Goal: Check status: Check status

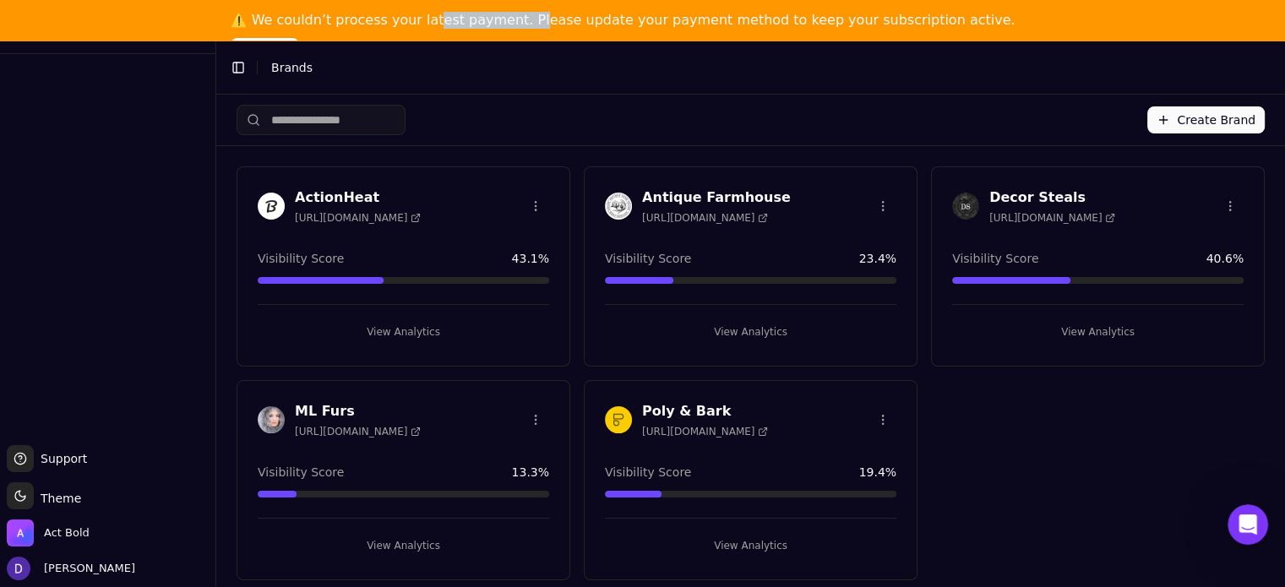
drag, startPoint x: 472, startPoint y: 24, endPoint x: 559, endPoint y: 24, distance: 87.0
click at [541, 25] on div "⚠️ We couldn’t process your latest payment. Please update your payment method t…" at bounding box center [623, 20] width 785 height 17
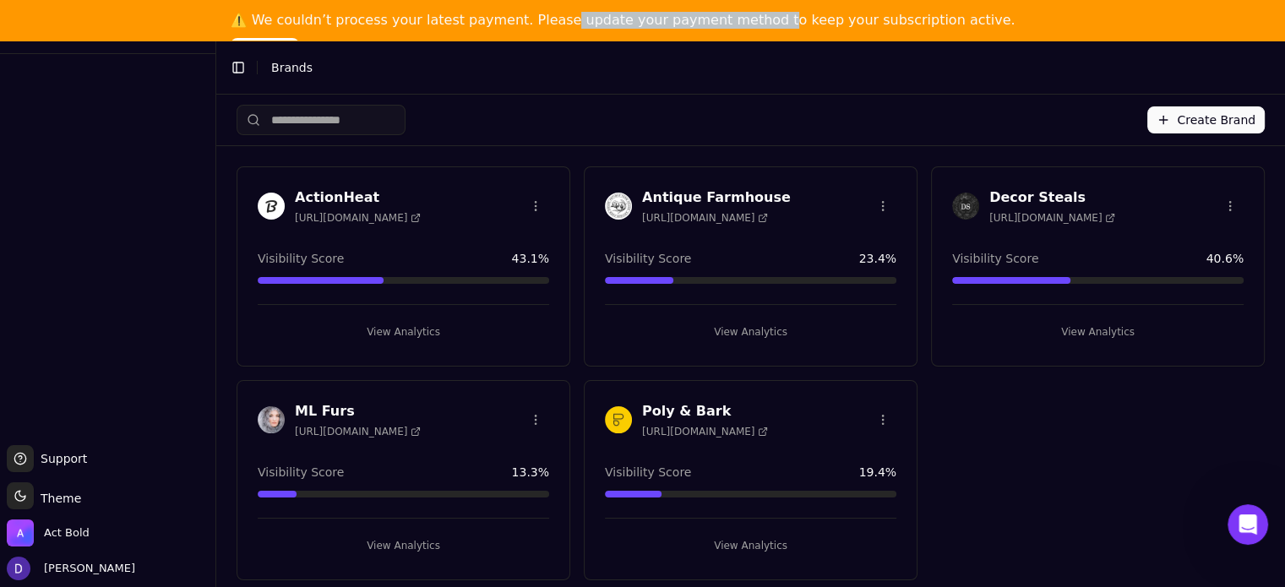
drag, startPoint x: 561, startPoint y: 24, endPoint x: 791, endPoint y: 23, distance: 230.6
click at [780, 23] on div "⚠️ We couldn’t process your latest payment. Please update your payment method t…" at bounding box center [623, 20] width 785 height 17
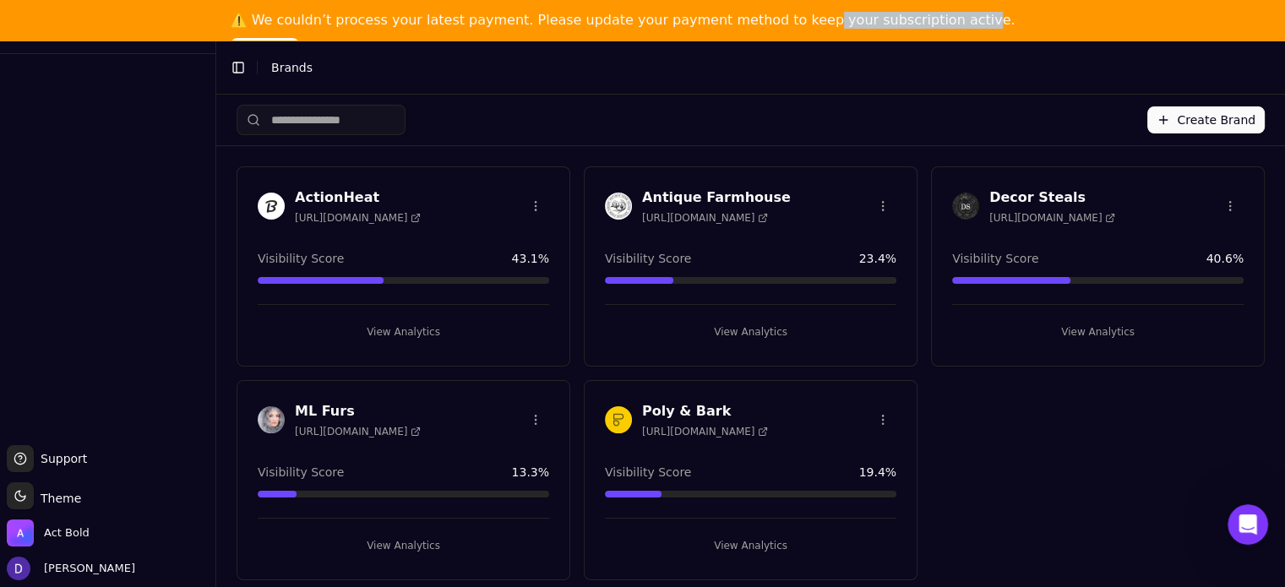
drag, startPoint x: 791, startPoint y: 23, endPoint x: 938, endPoint y: 26, distance: 147.0
click at [932, 26] on div "⚠️ We couldn’t process your latest payment. Please update your payment method t…" at bounding box center [623, 20] width 785 height 17
click at [659, 196] on h3 "Antique Farmhouse" at bounding box center [716, 198] width 149 height 20
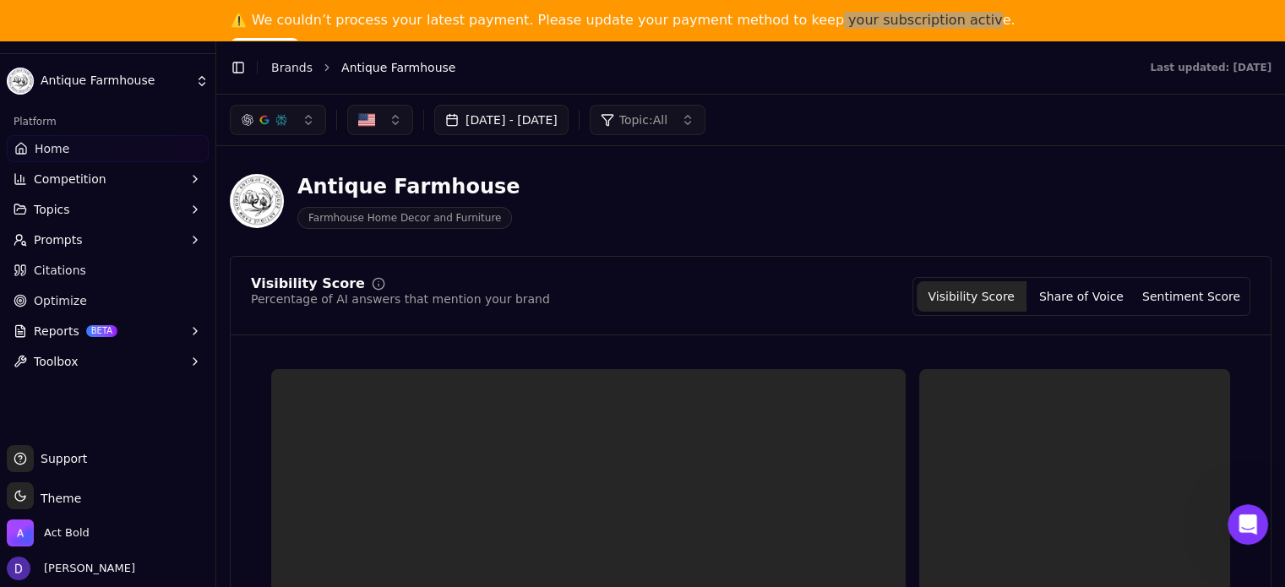
click at [487, 119] on button "[DATE] - [DATE]" at bounding box center [501, 120] width 134 height 30
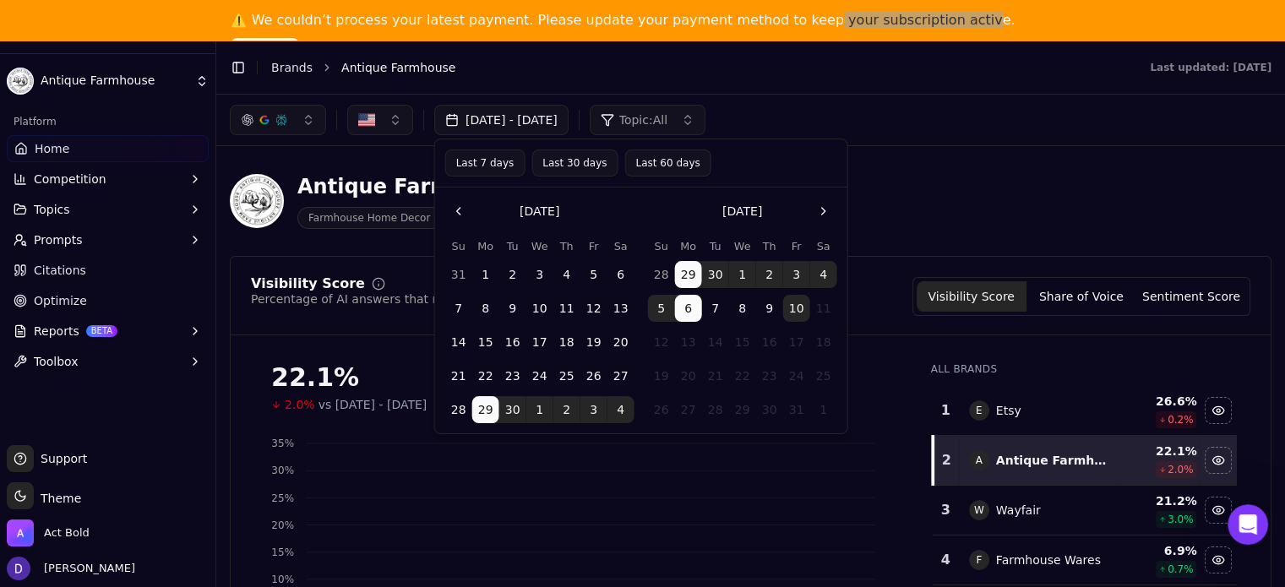
click at [479, 165] on button "Last 7 days" at bounding box center [485, 162] width 80 height 27
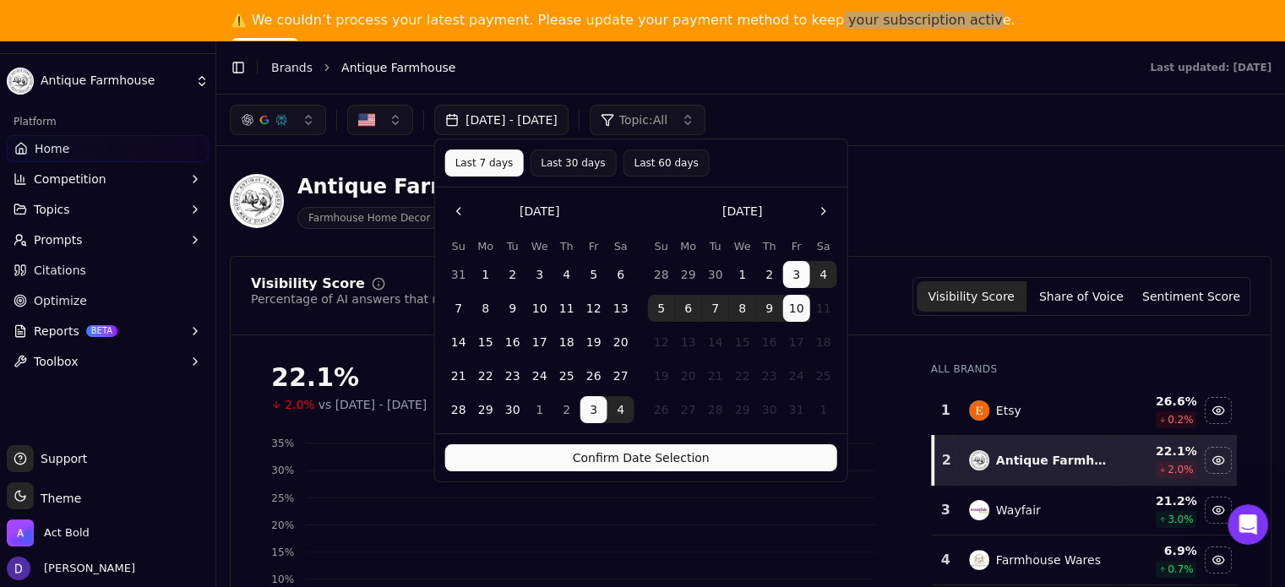
click at [629, 470] on button "Confirm Date Selection" at bounding box center [641, 457] width 392 height 27
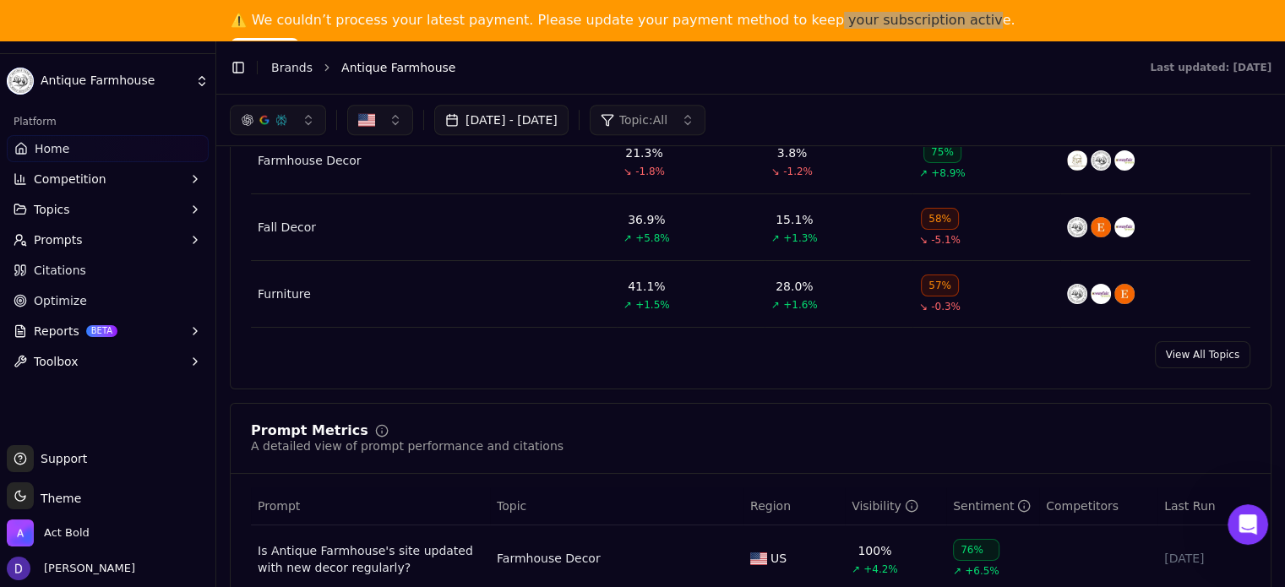
scroll to position [676, 0]
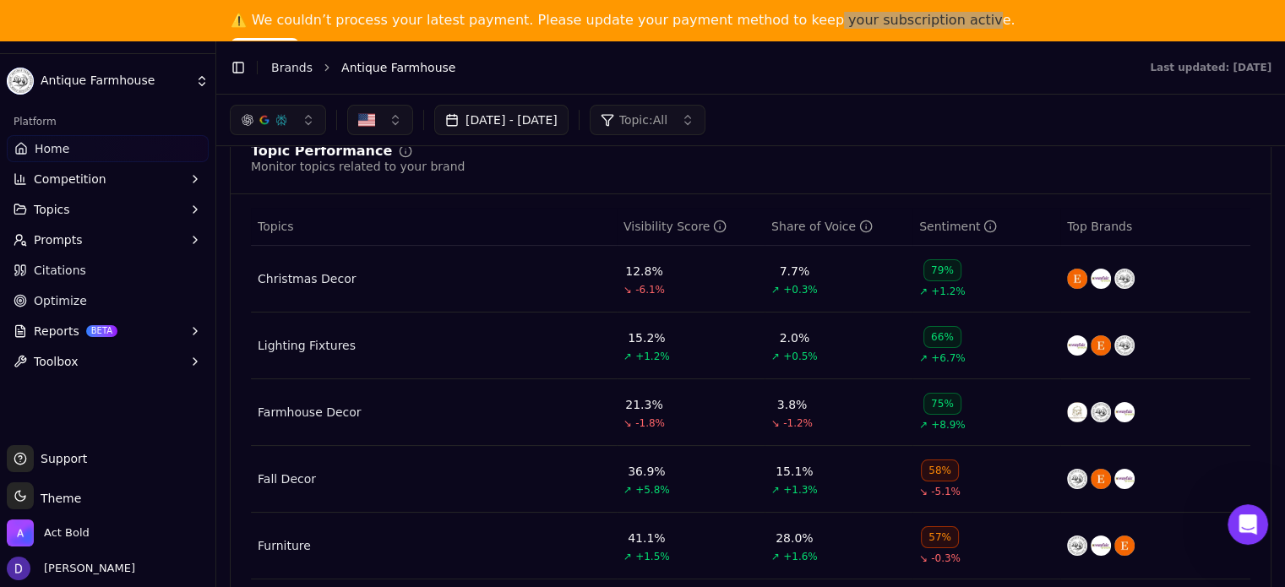
click at [294, 75] on li "Brands" at bounding box center [291, 67] width 41 height 17
click at [293, 67] on link "Brands" at bounding box center [291, 68] width 41 height 14
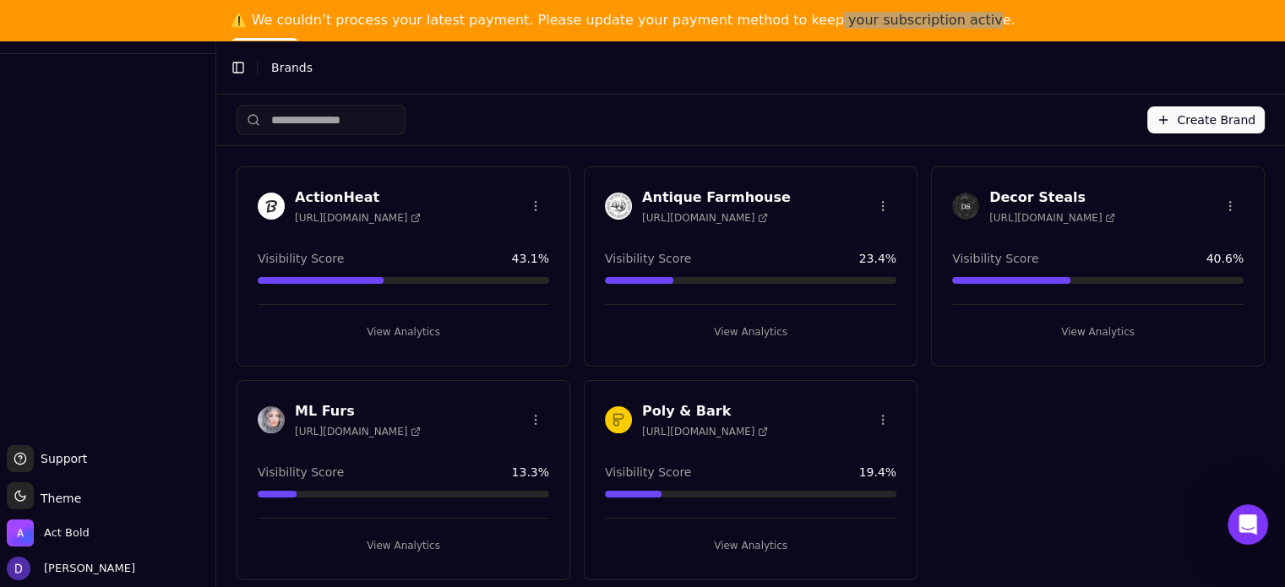
click at [319, 411] on h3 "ML Furs" at bounding box center [358, 411] width 126 height 20
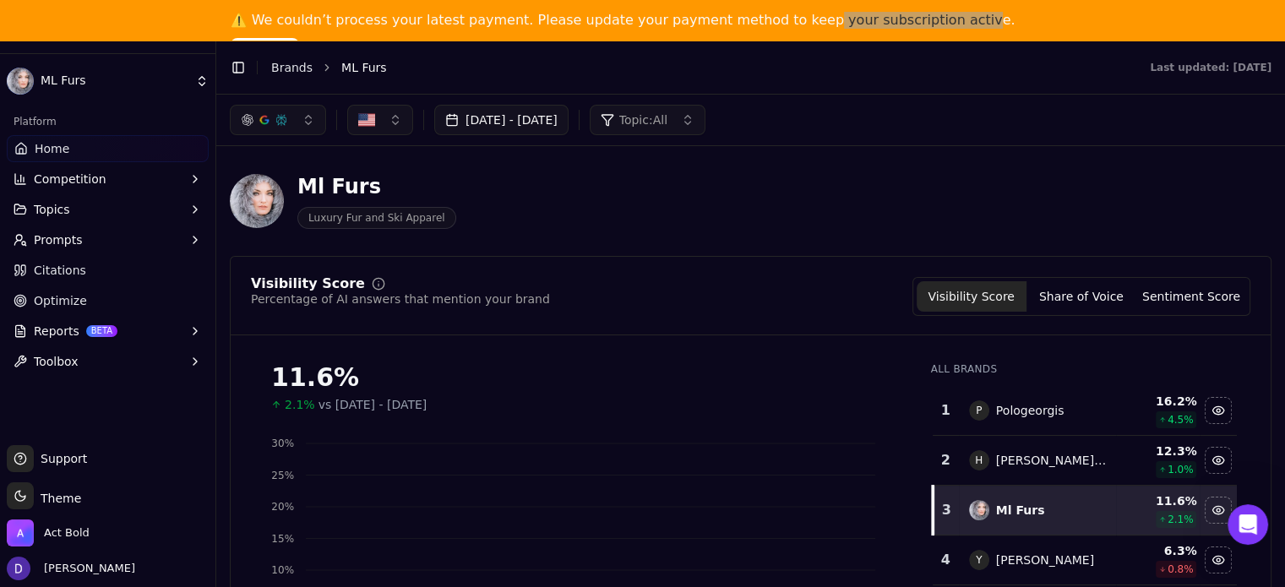
click at [527, 117] on button "[DATE] - [DATE]" at bounding box center [501, 120] width 134 height 30
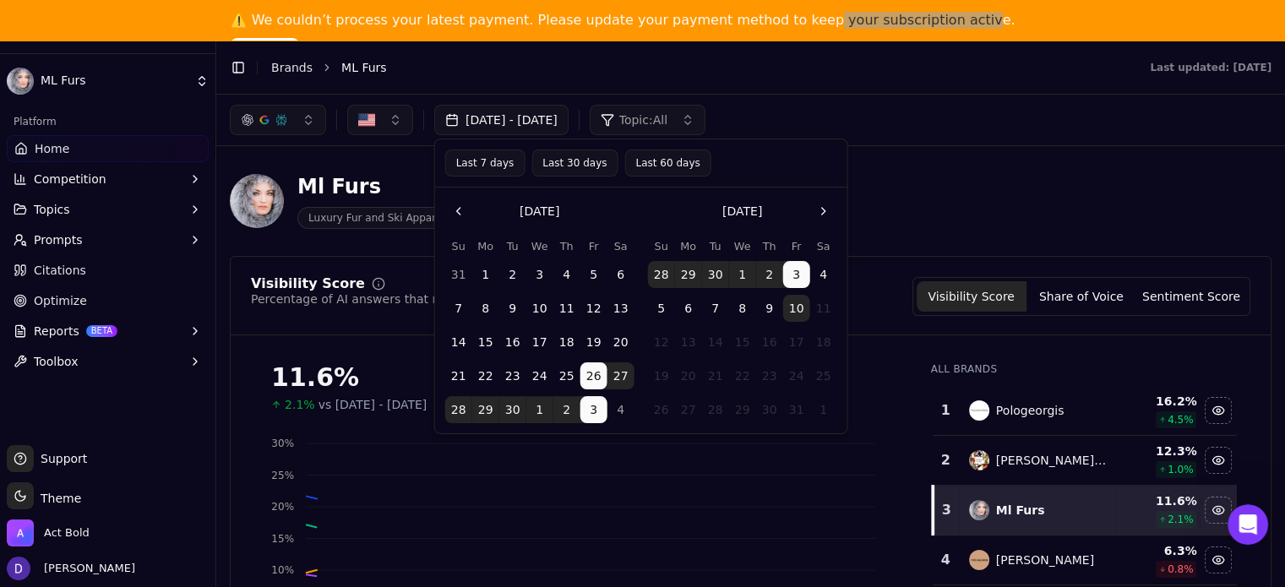
click at [476, 167] on button "Last 7 days" at bounding box center [485, 162] width 80 height 27
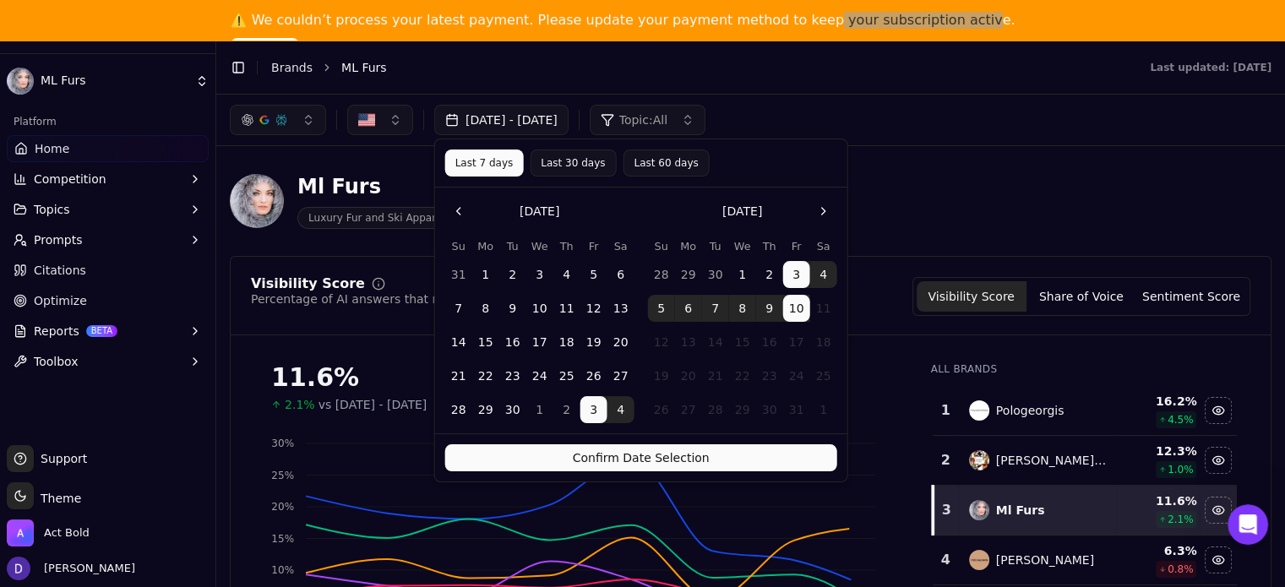
click at [595, 452] on button "Confirm Date Selection" at bounding box center [641, 457] width 392 height 27
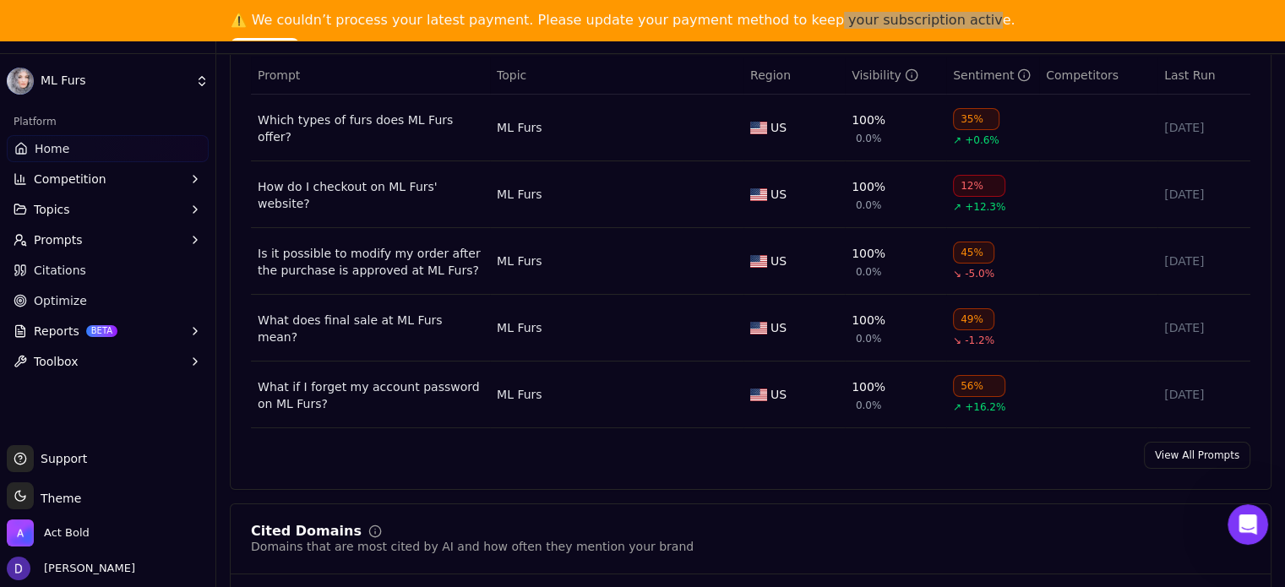
scroll to position [1351, 0]
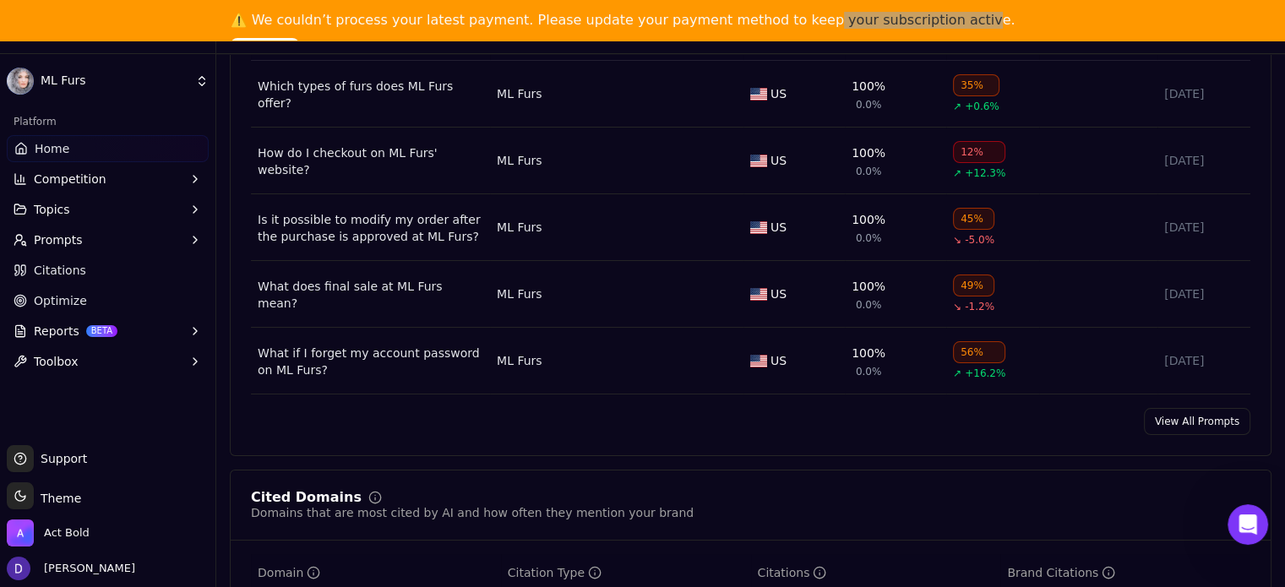
click at [1176, 425] on link "View All Prompts" at bounding box center [1197, 421] width 106 height 27
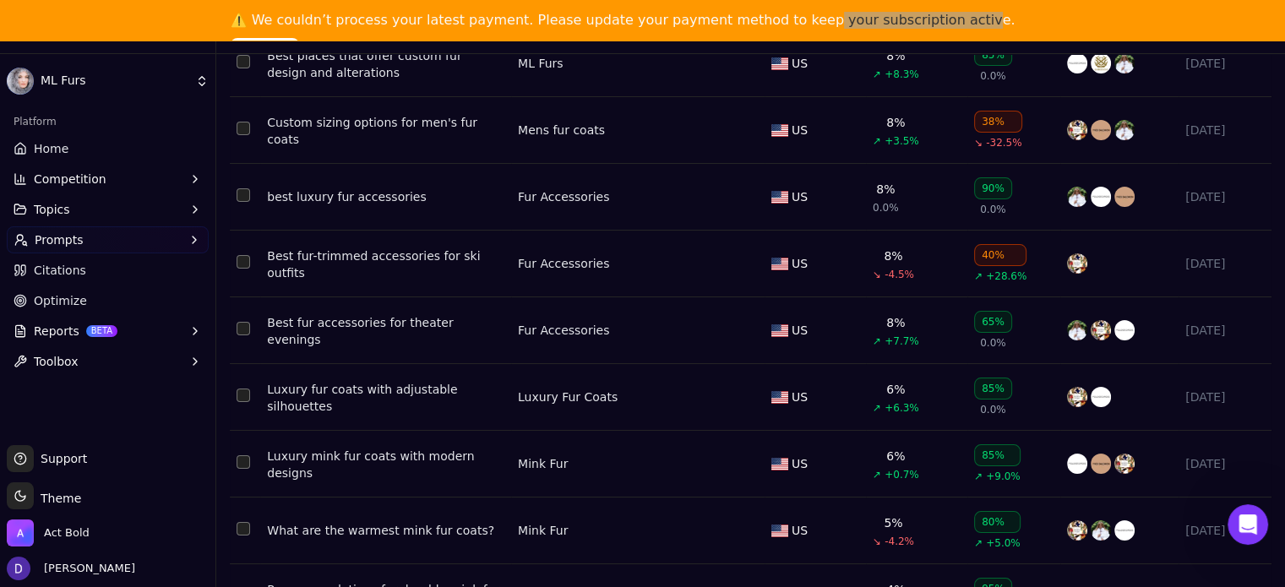
scroll to position [419, 0]
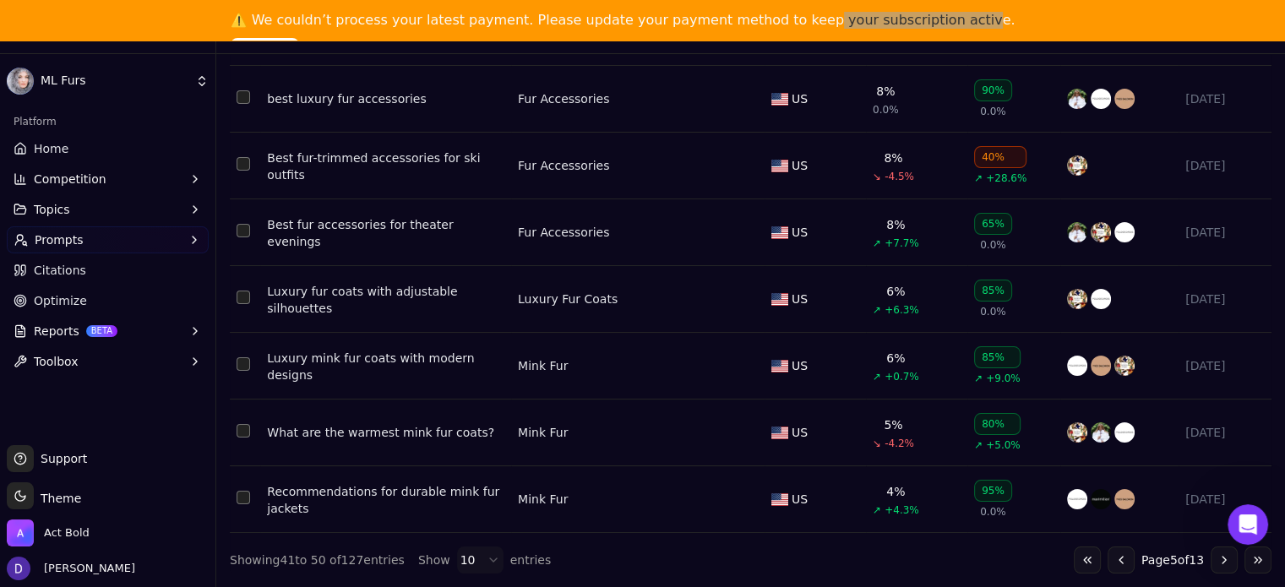
click at [460, 571] on body "ML Furs Platform Home Competition Topics Prompts Citations Optimize Reports BET…" at bounding box center [642, 293] width 1285 height 587
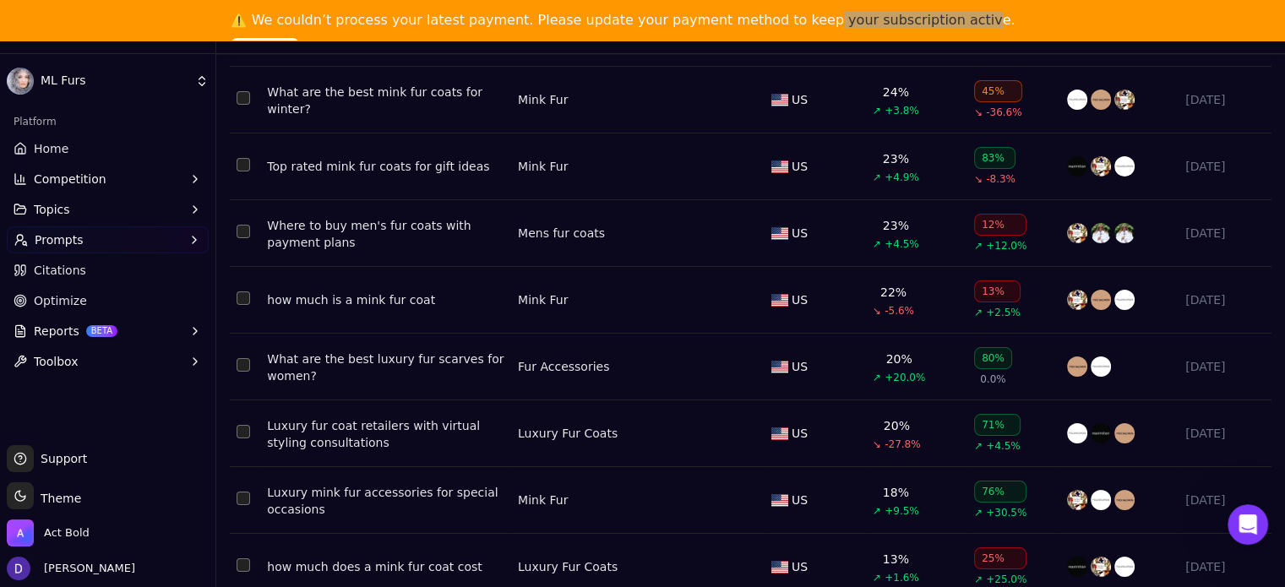
scroll to position [2477, 0]
